Goal: Task Accomplishment & Management: Manage account settings

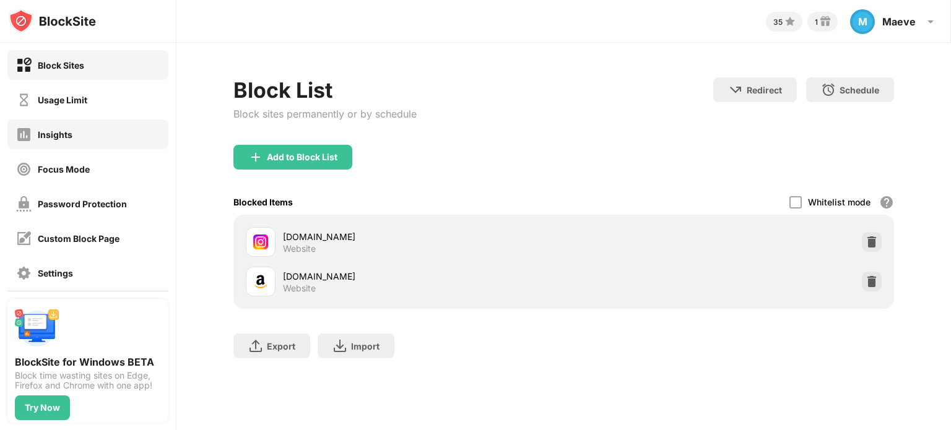
click at [52, 139] on div "Insights" at bounding box center [44, 134] width 56 height 15
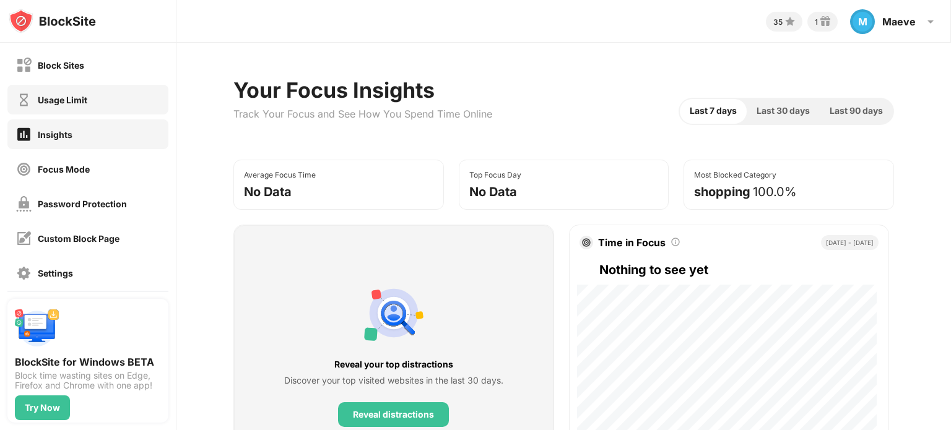
click at [50, 95] on div "Usage Limit" at bounding box center [63, 100] width 50 height 11
